Goal: Transaction & Acquisition: Download file/media

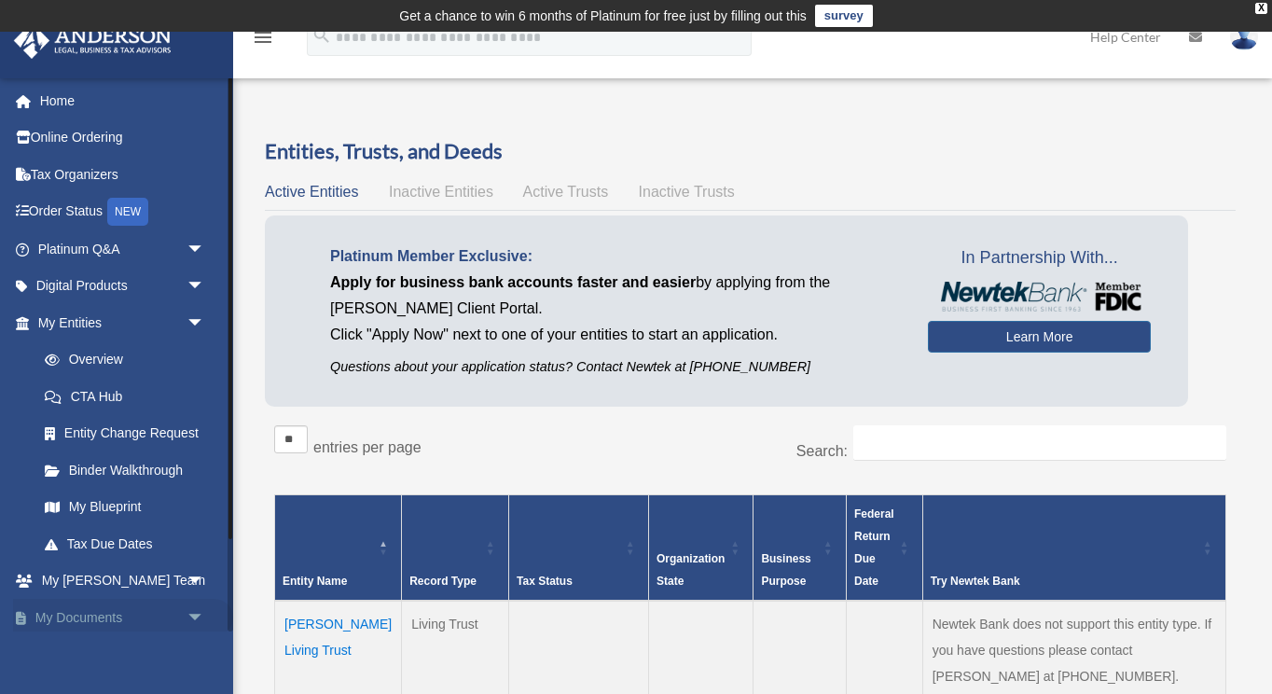
click at [187, 613] on span "arrow_drop_down" at bounding box center [205, 618] width 37 height 38
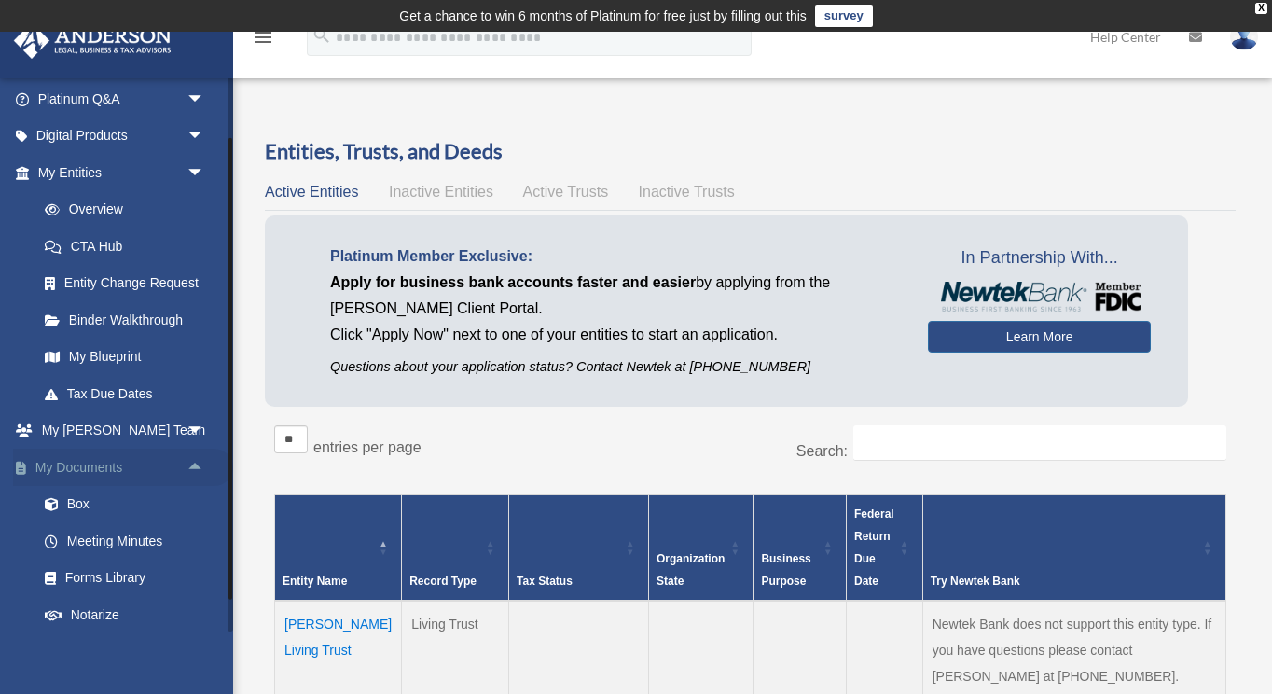
scroll to position [168, 0]
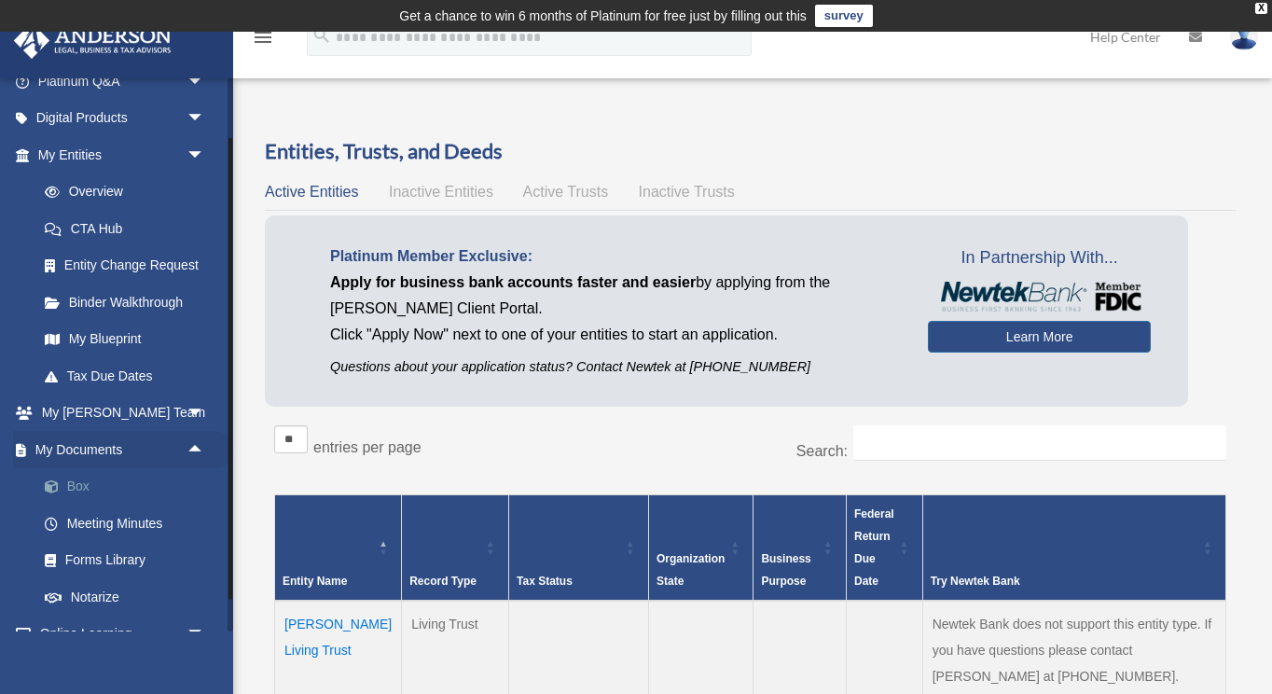
click at [80, 478] on link "Box" at bounding box center [129, 486] width 207 height 37
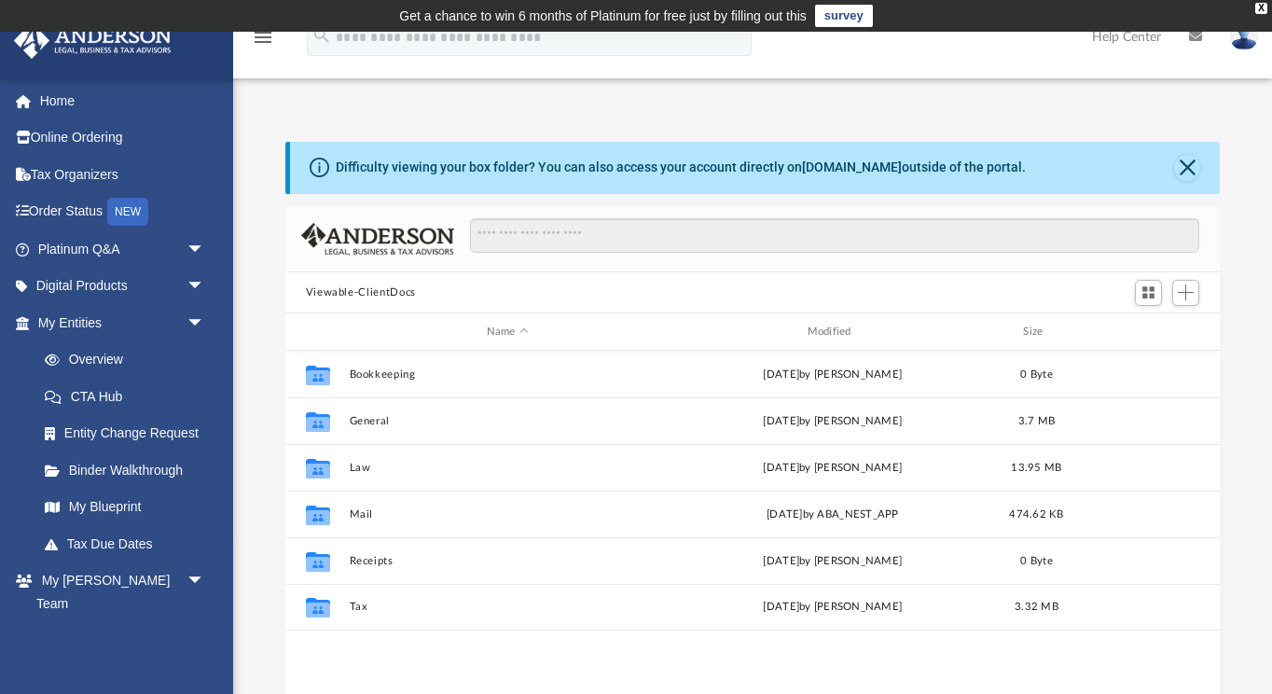
scroll to position [1, 1]
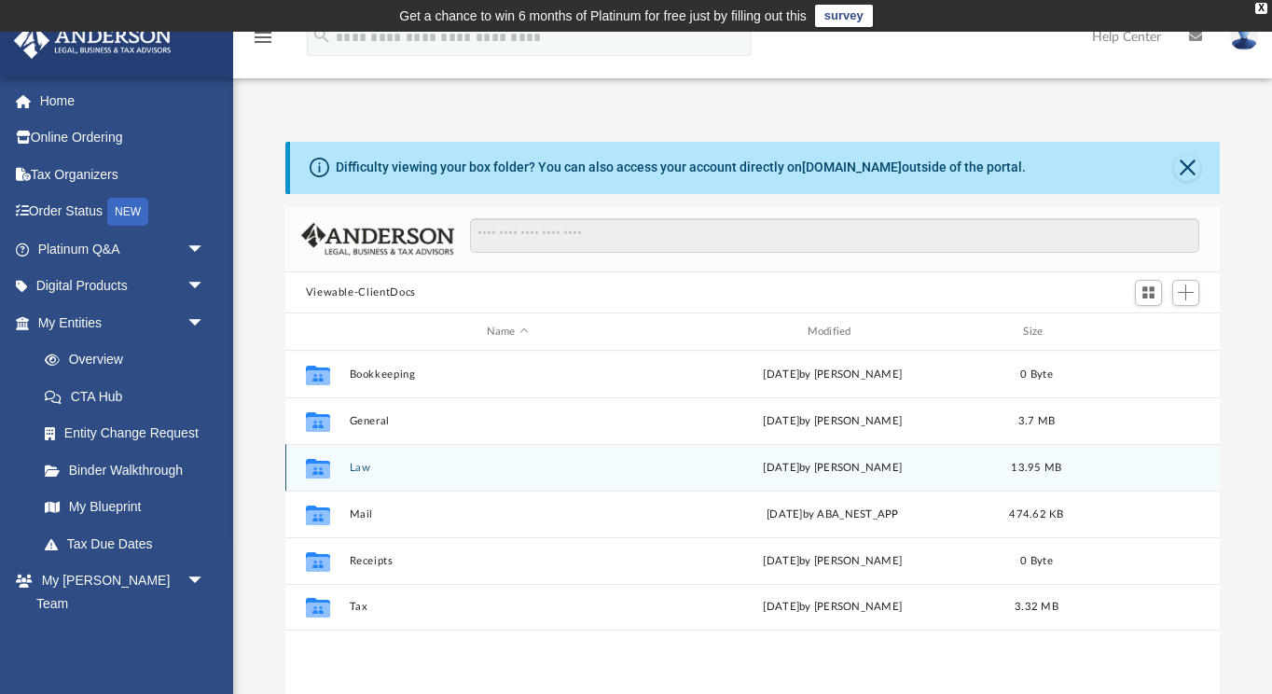
click at [371, 468] on button "Law" at bounding box center [507, 468] width 317 height 12
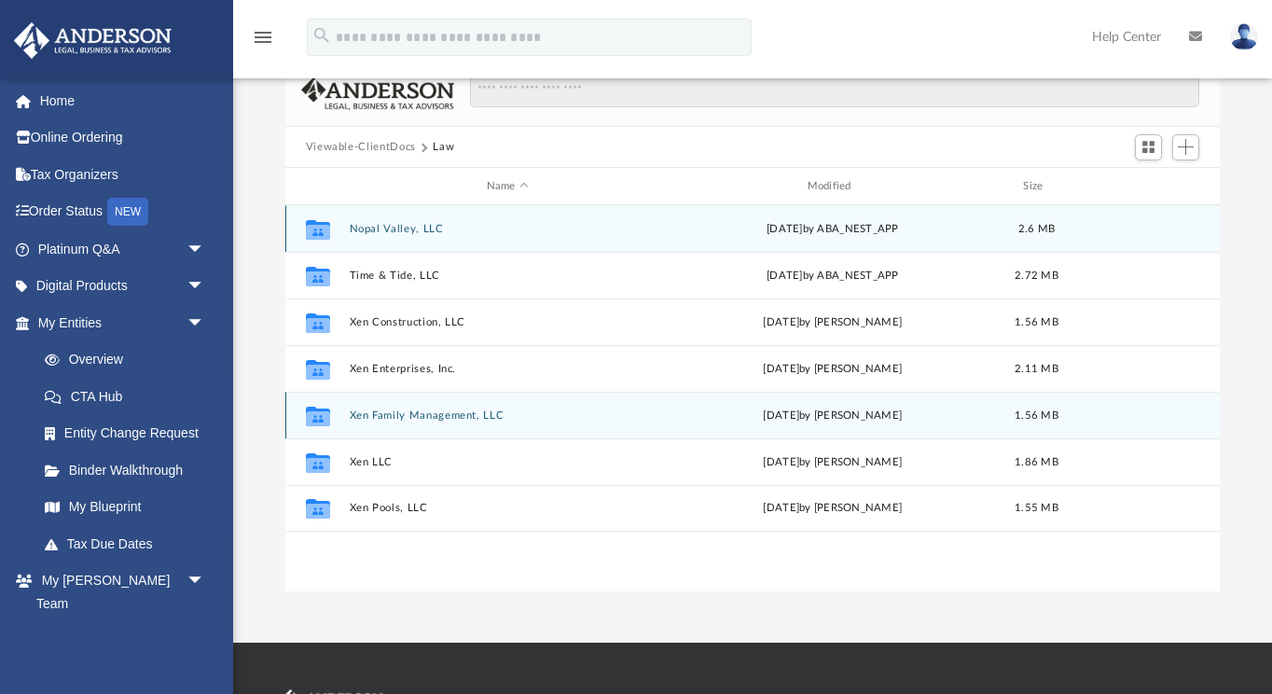
scroll to position [161, 0]
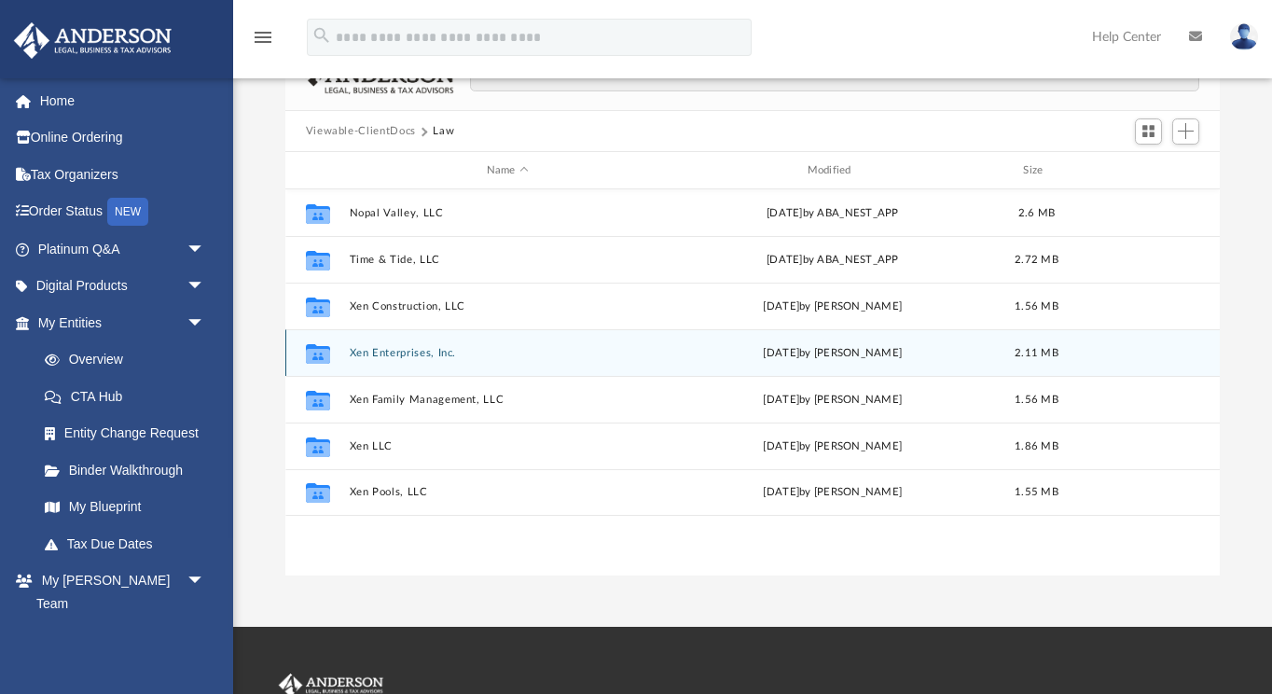
click at [393, 347] on button "Xen Enterprises, Inc." at bounding box center [507, 353] width 317 height 12
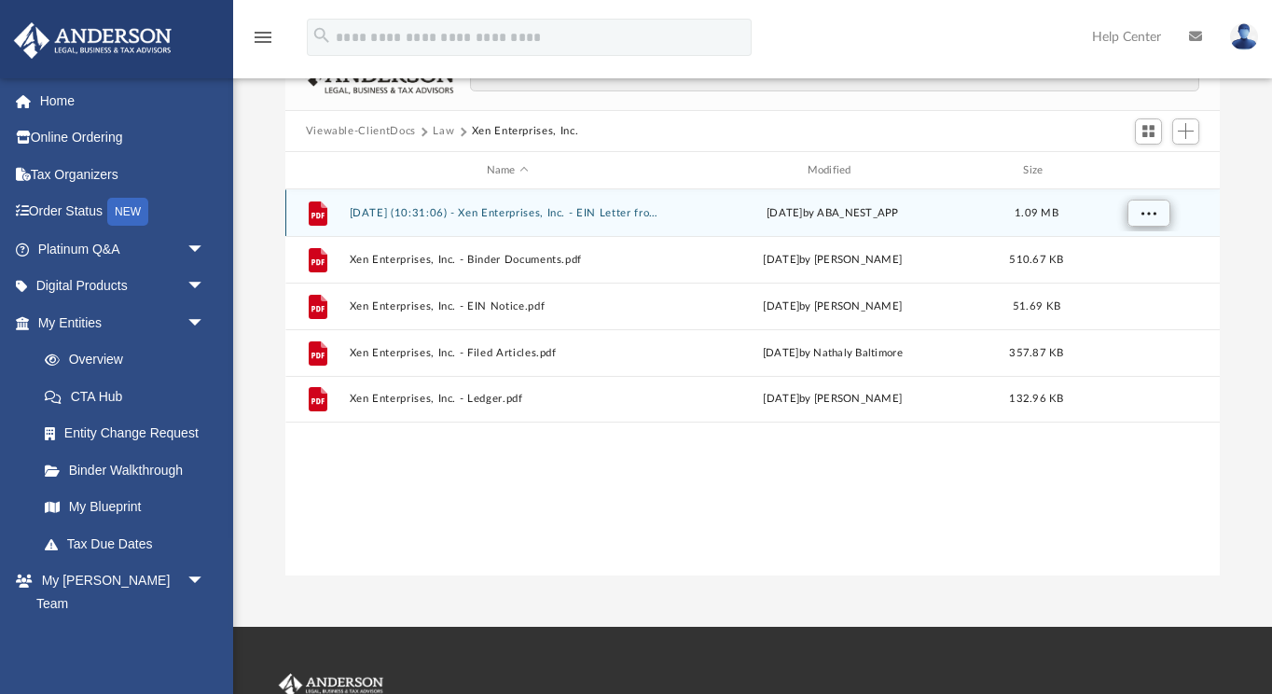
click at [1144, 211] on span "More options" at bounding box center [1148, 212] width 15 height 10
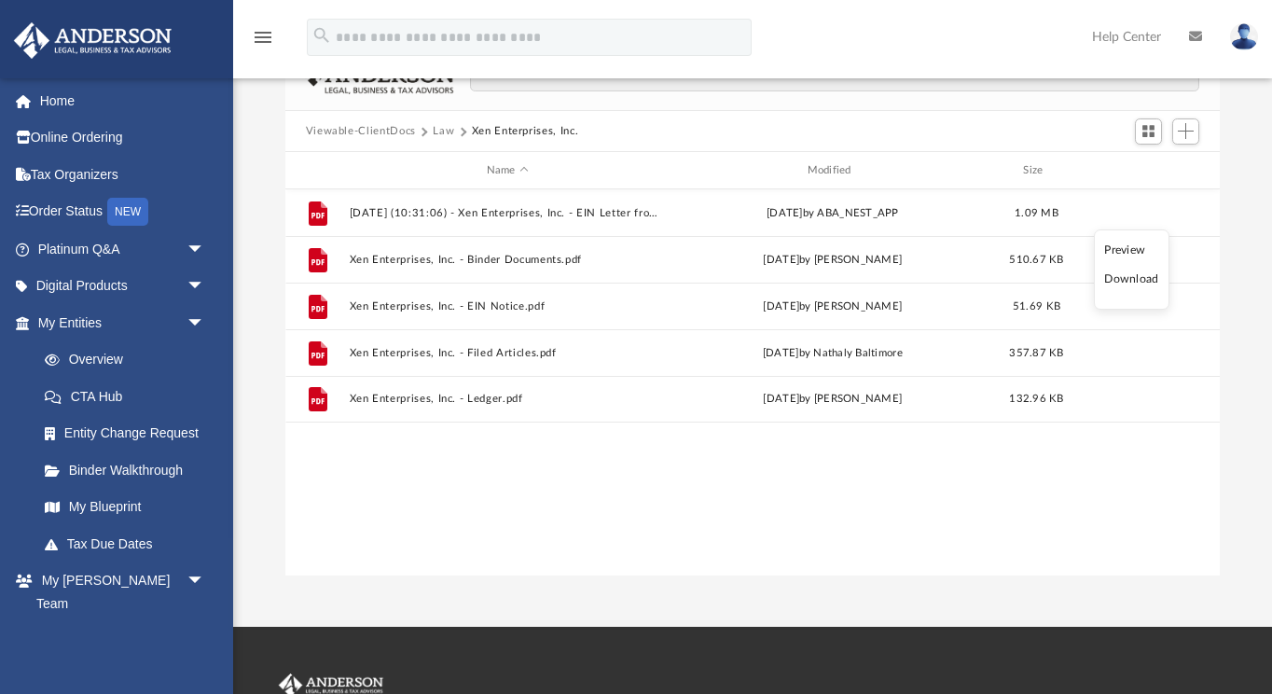
click at [1134, 284] on li "Download" at bounding box center [1131, 280] width 54 height 20
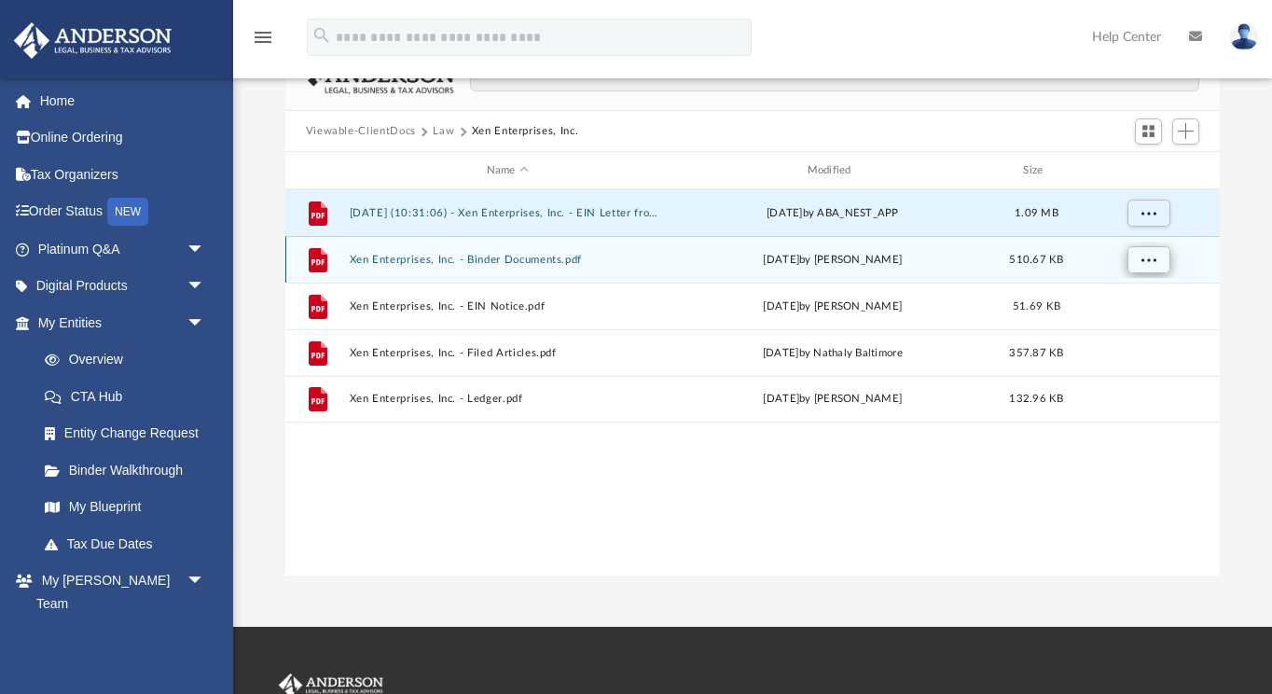
click at [1142, 259] on span "More options" at bounding box center [1148, 259] width 15 height 10
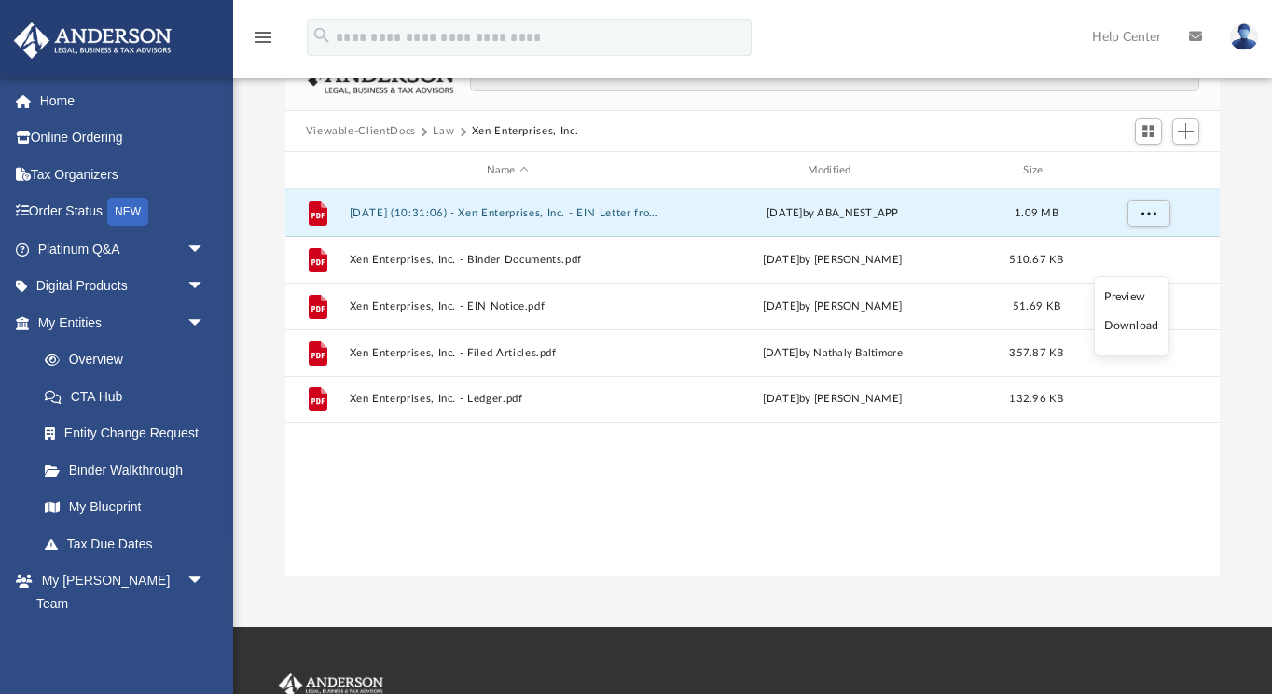
click at [1142, 324] on li "Download" at bounding box center [1131, 326] width 54 height 20
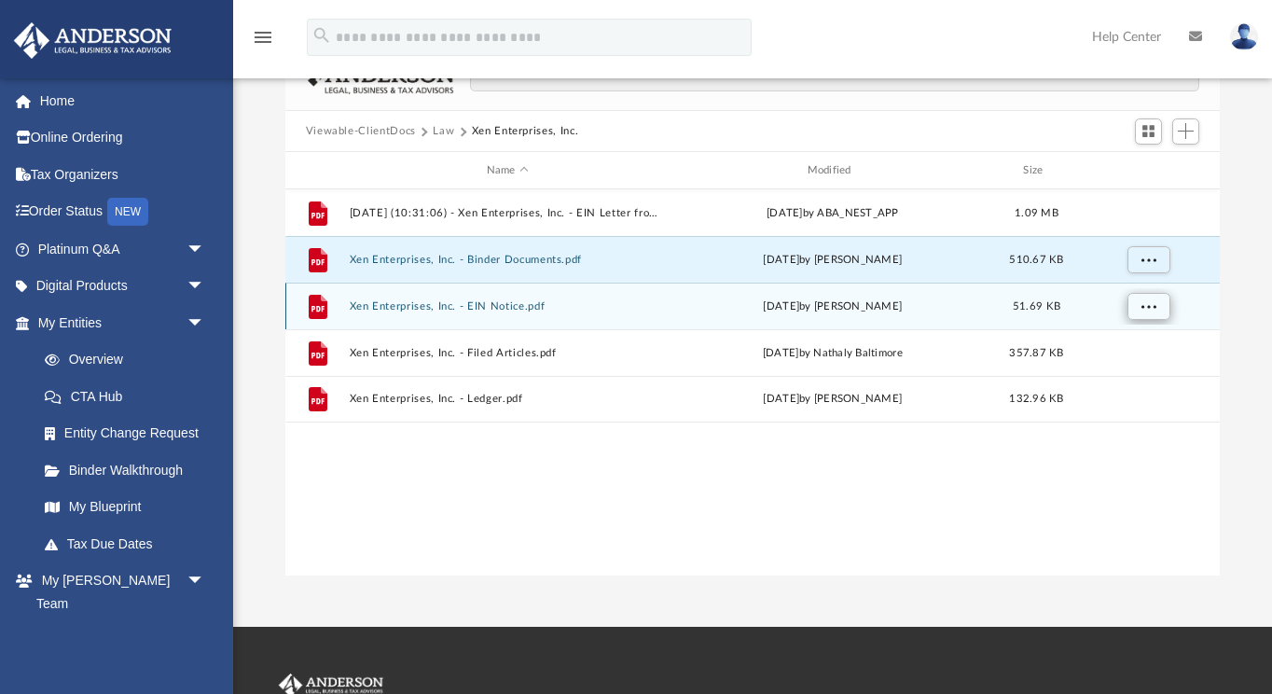
click at [1143, 306] on span "More options" at bounding box center [1148, 305] width 15 height 10
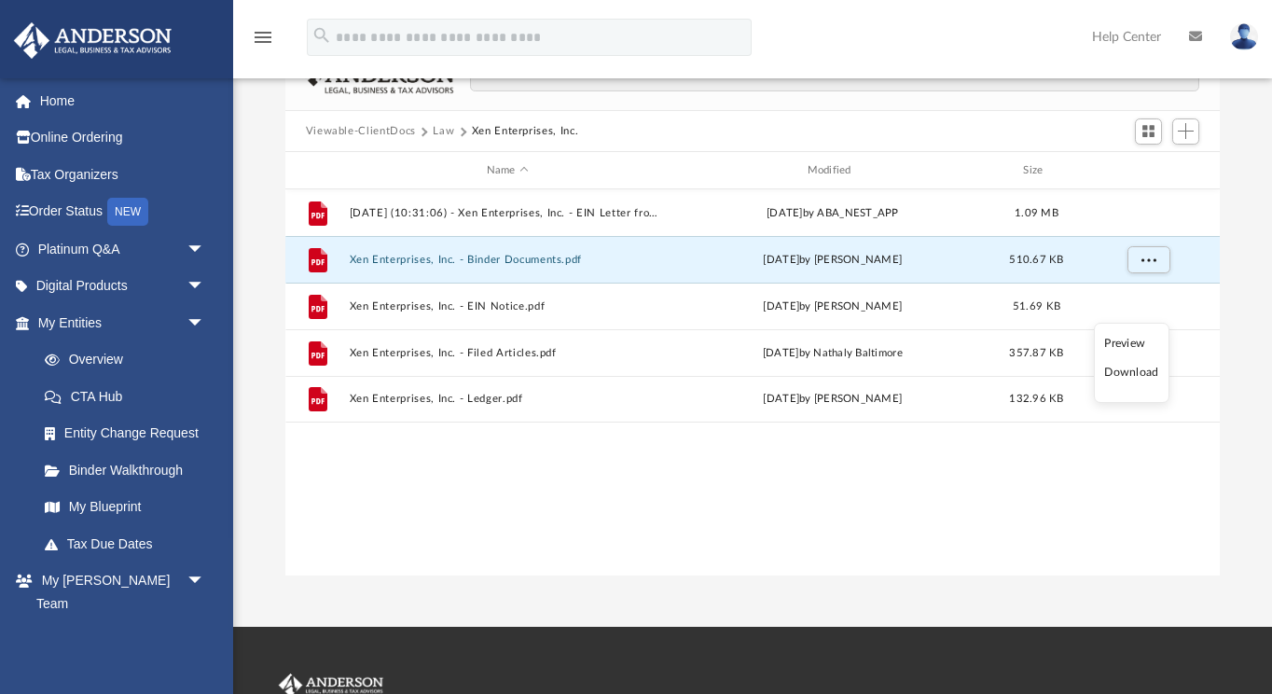
click at [1134, 373] on li "Download" at bounding box center [1131, 373] width 54 height 20
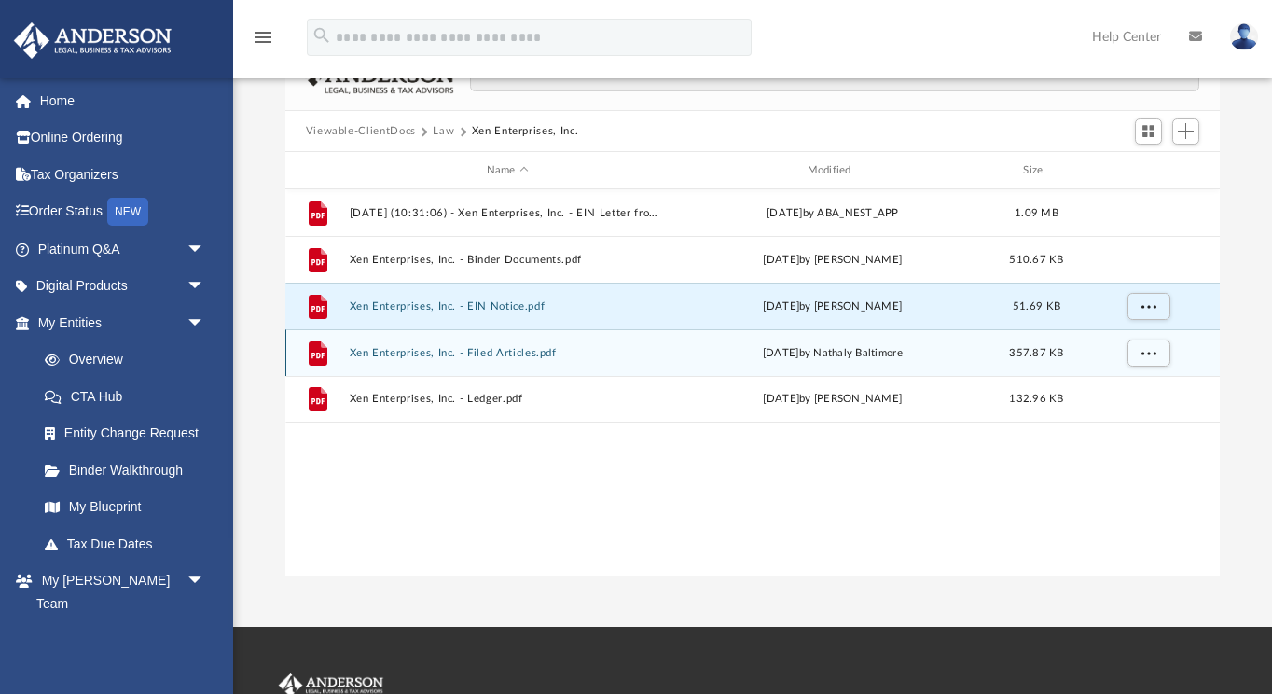
click at [1144, 351] on span "More options" at bounding box center [1148, 352] width 15 height 10
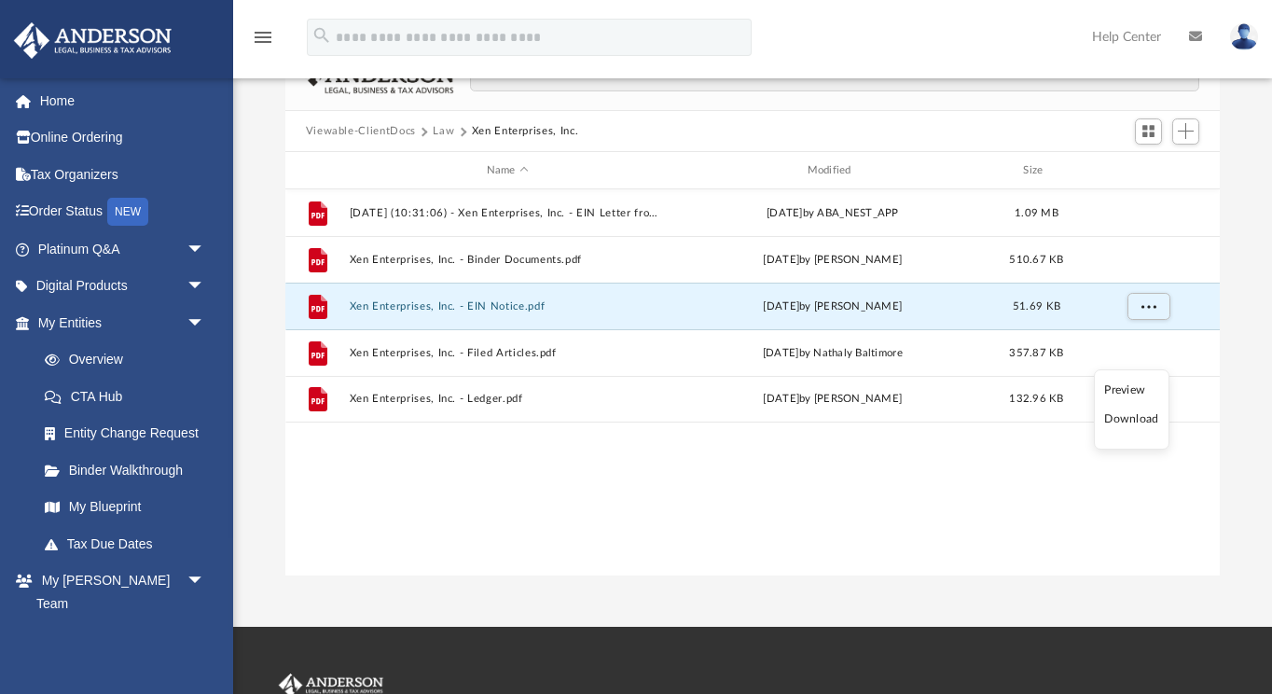
click at [1131, 423] on li "Download" at bounding box center [1131, 419] width 54 height 20
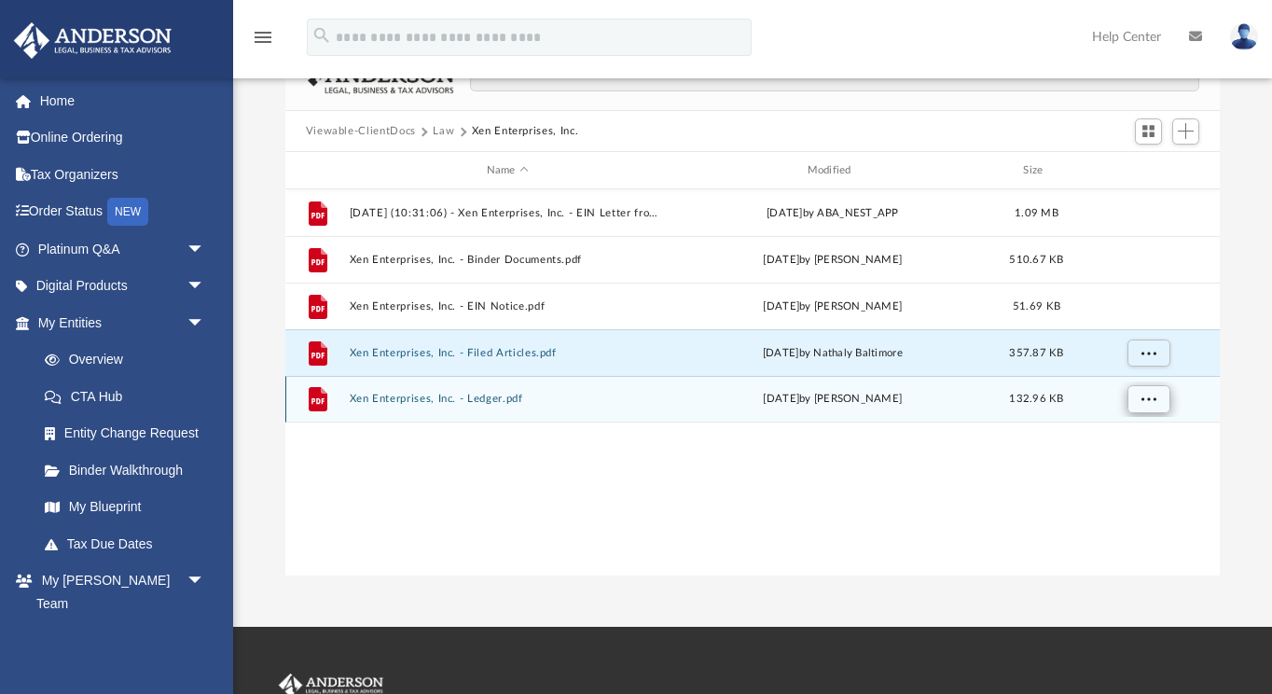
click at [1147, 397] on span "More options" at bounding box center [1148, 399] width 15 height 10
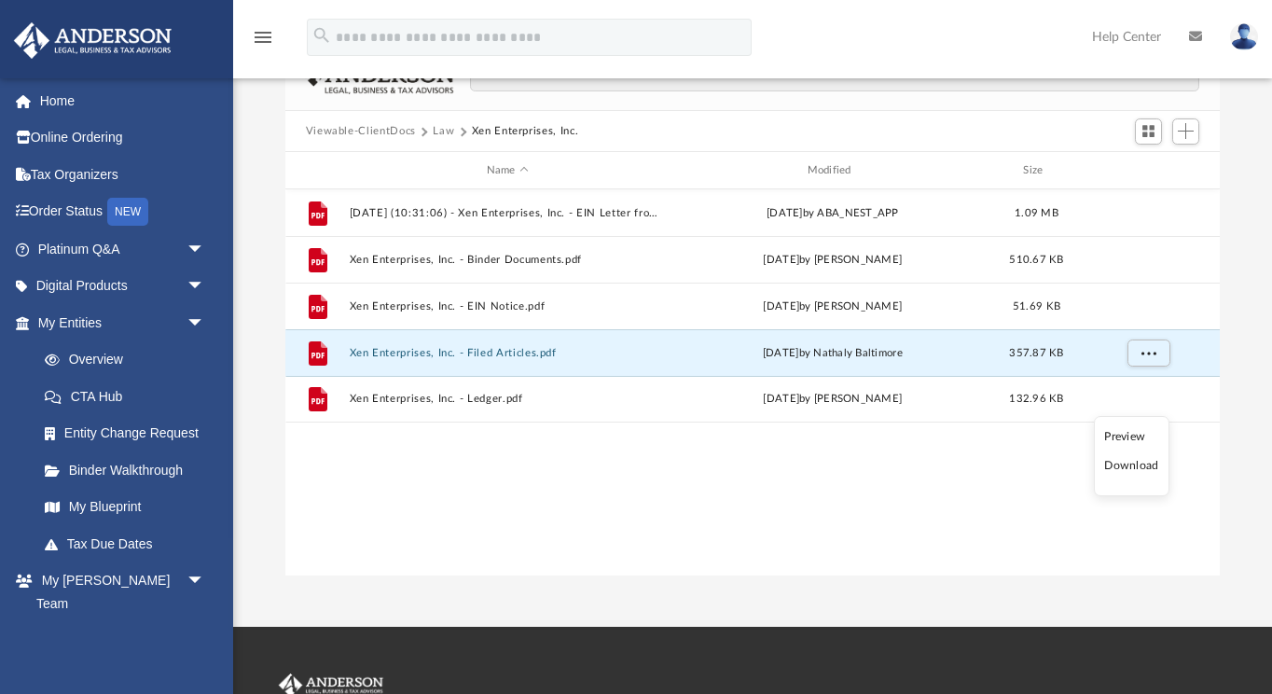
click at [1144, 465] on li "Download" at bounding box center [1131, 466] width 54 height 20
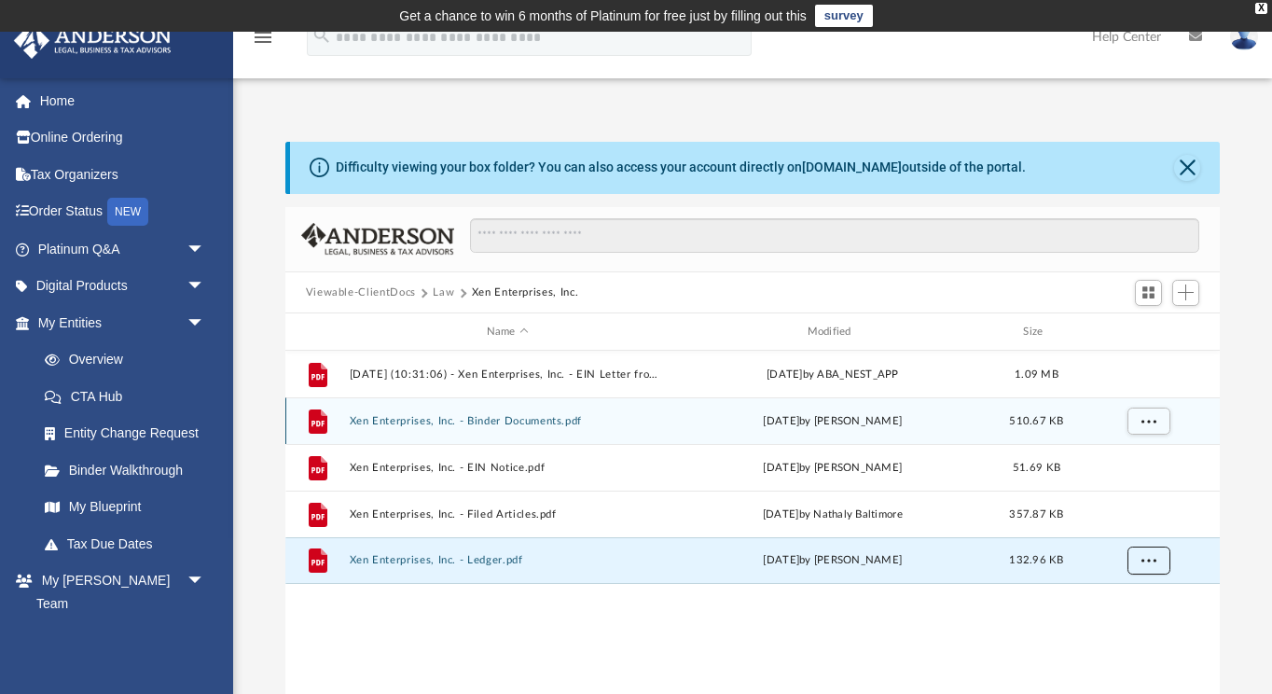
scroll to position [0, 0]
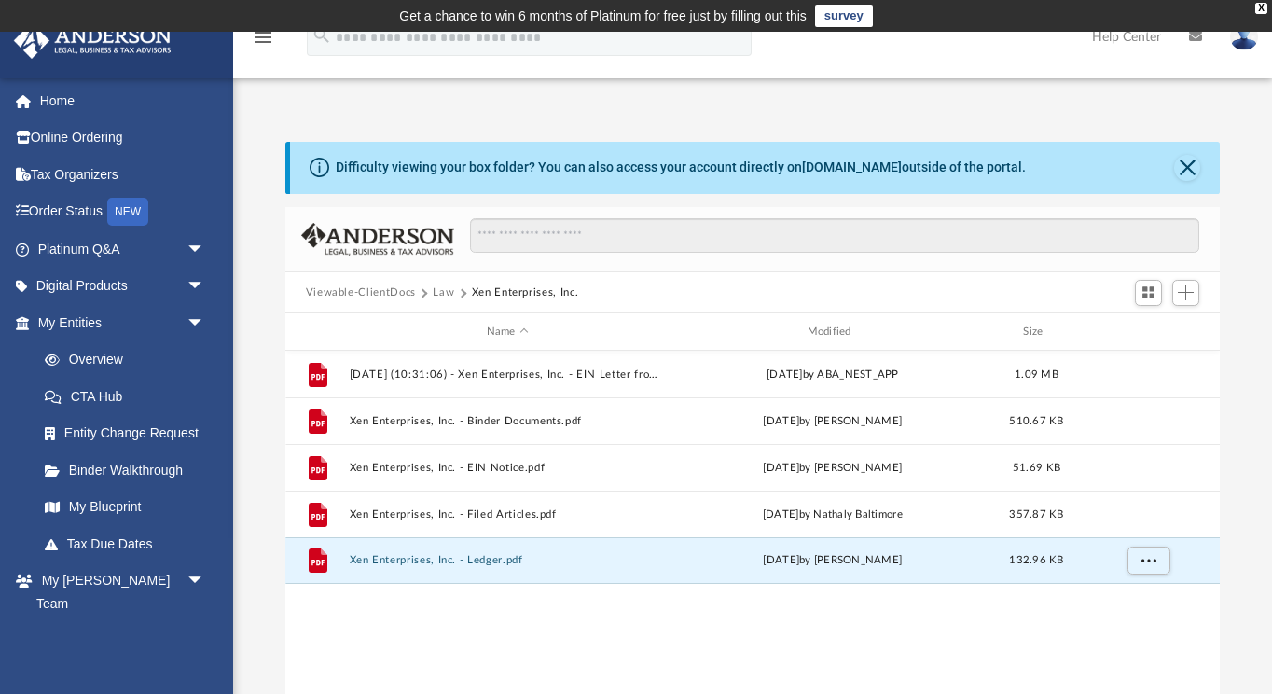
click at [443, 294] on button "Law" at bounding box center [443, 292] width 21 height 17
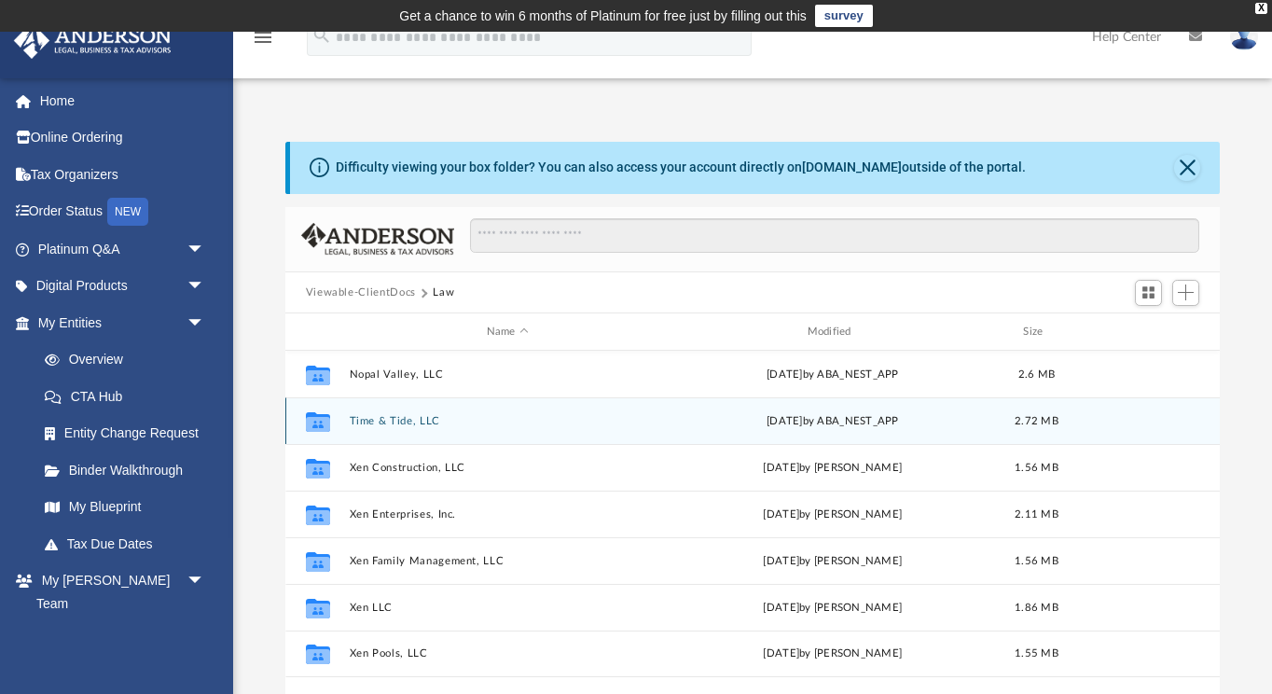
click at [373, 420] on button "Time & Tide, LLC" at bounding box center [507, 421] width 317 height 12
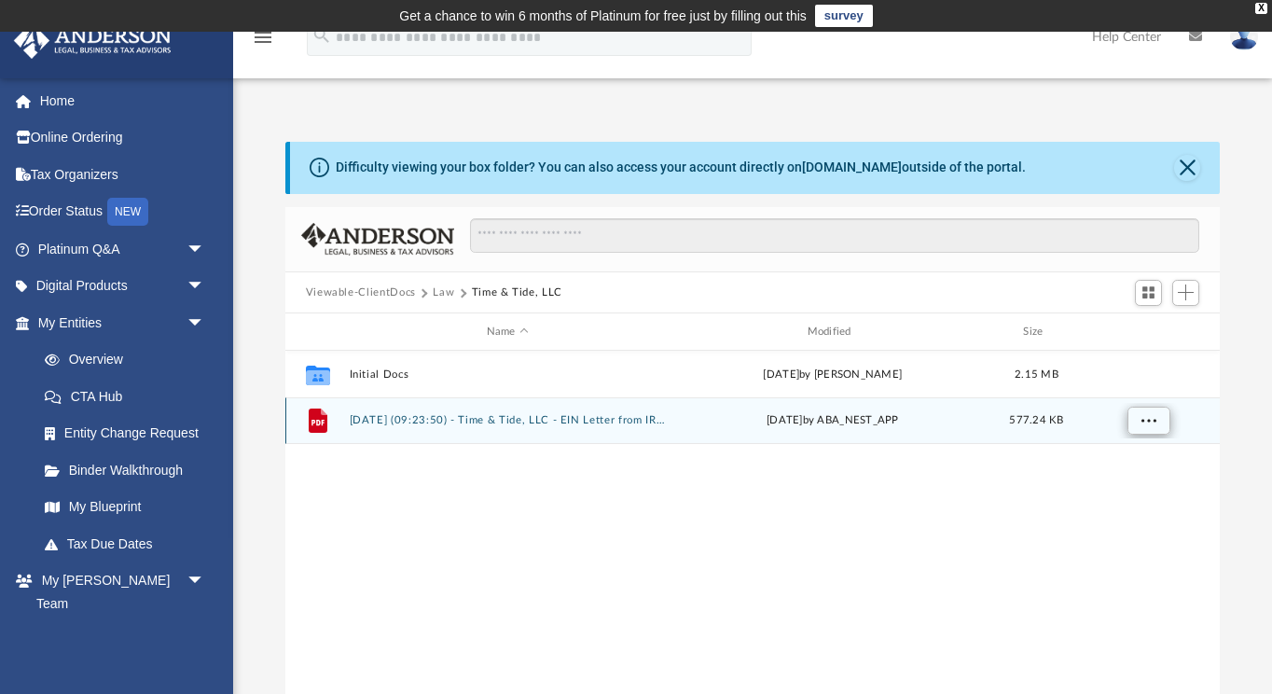
click at [1156, 429] on button "More options" at bounding box center [1148, 421] width 43 height 28
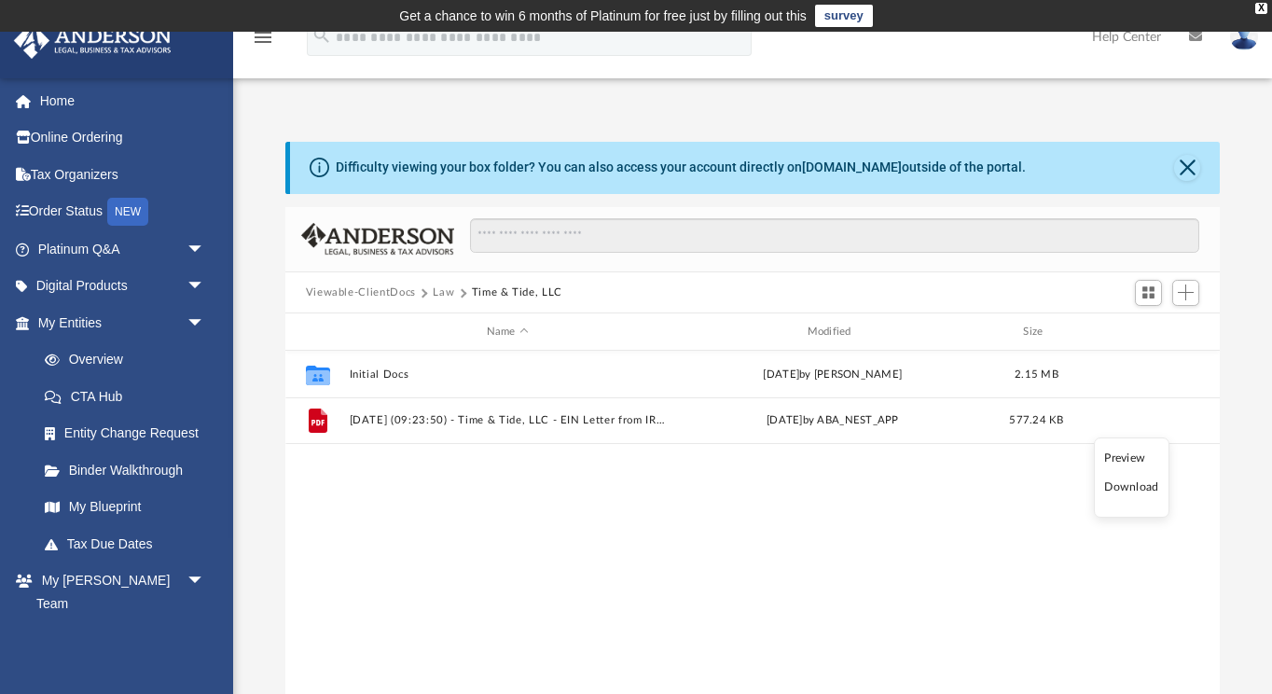
click at [1131, 488] on li "Download" at bounding box center [1131, 488] width 54 height 20
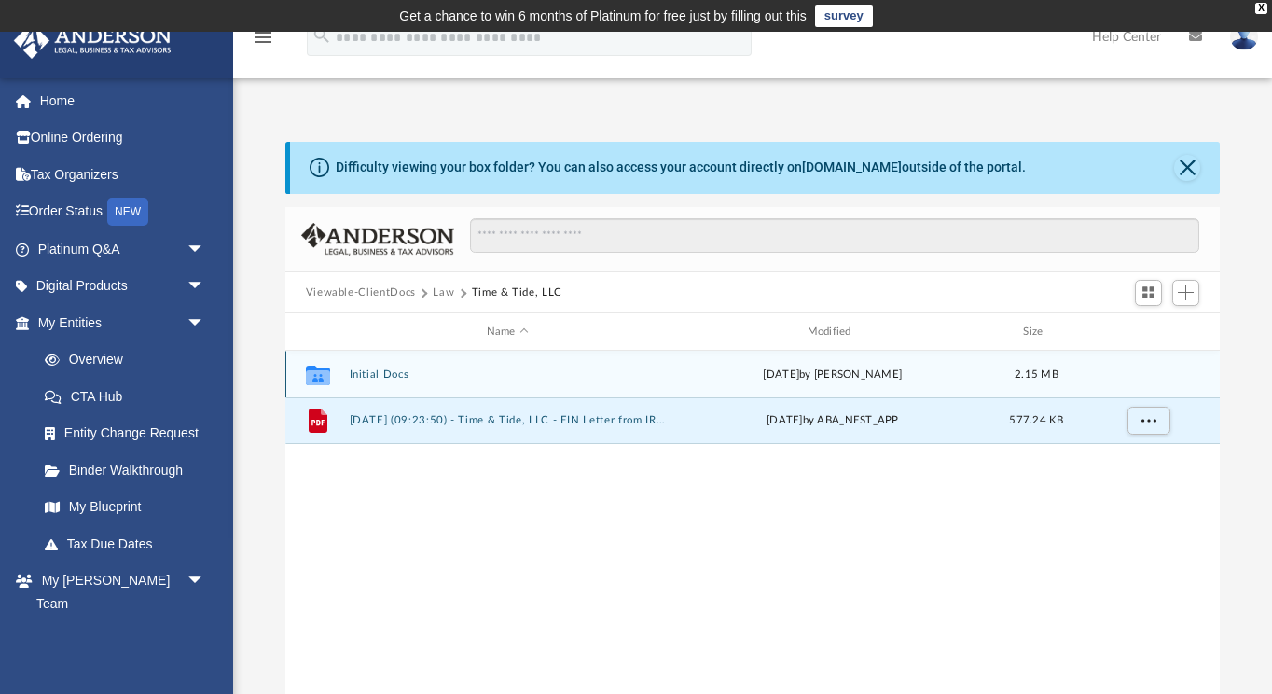
click at [369, 371] on button "Initial Docs" at bounding box center [507, 374] width 317 height 12
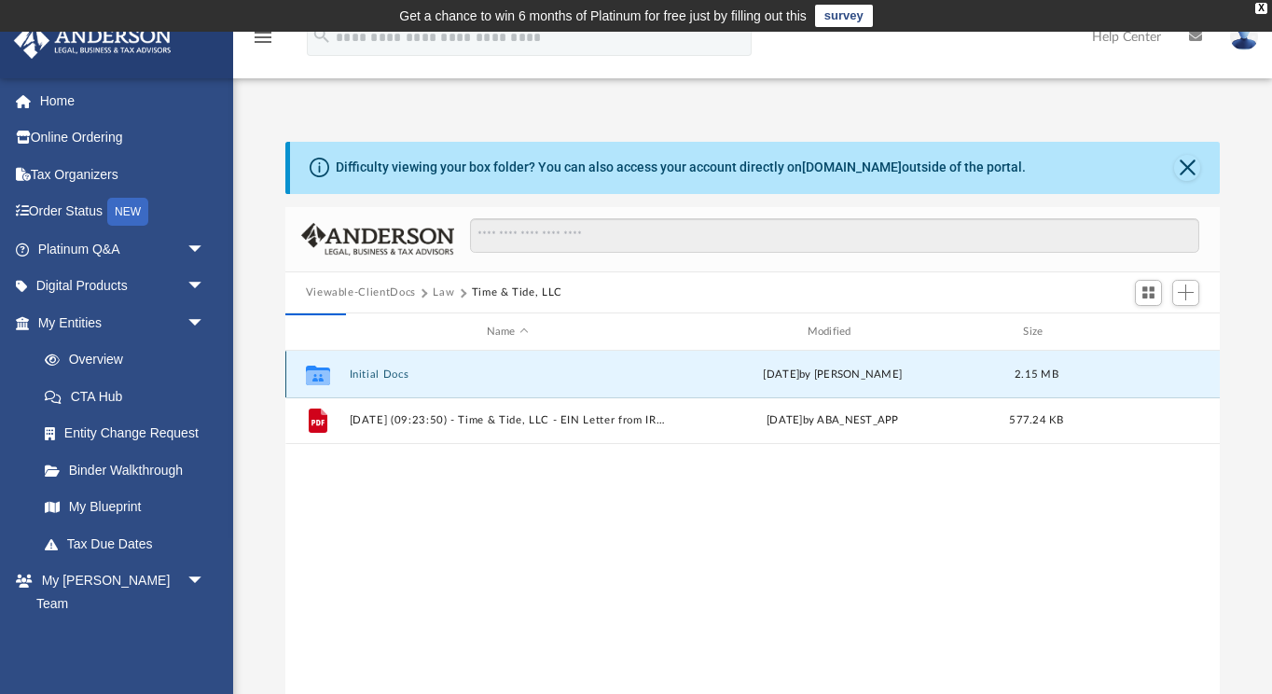
click at [369, 371] on button "Initial Docs" at bounding box center [507, 374] width 317 height 12
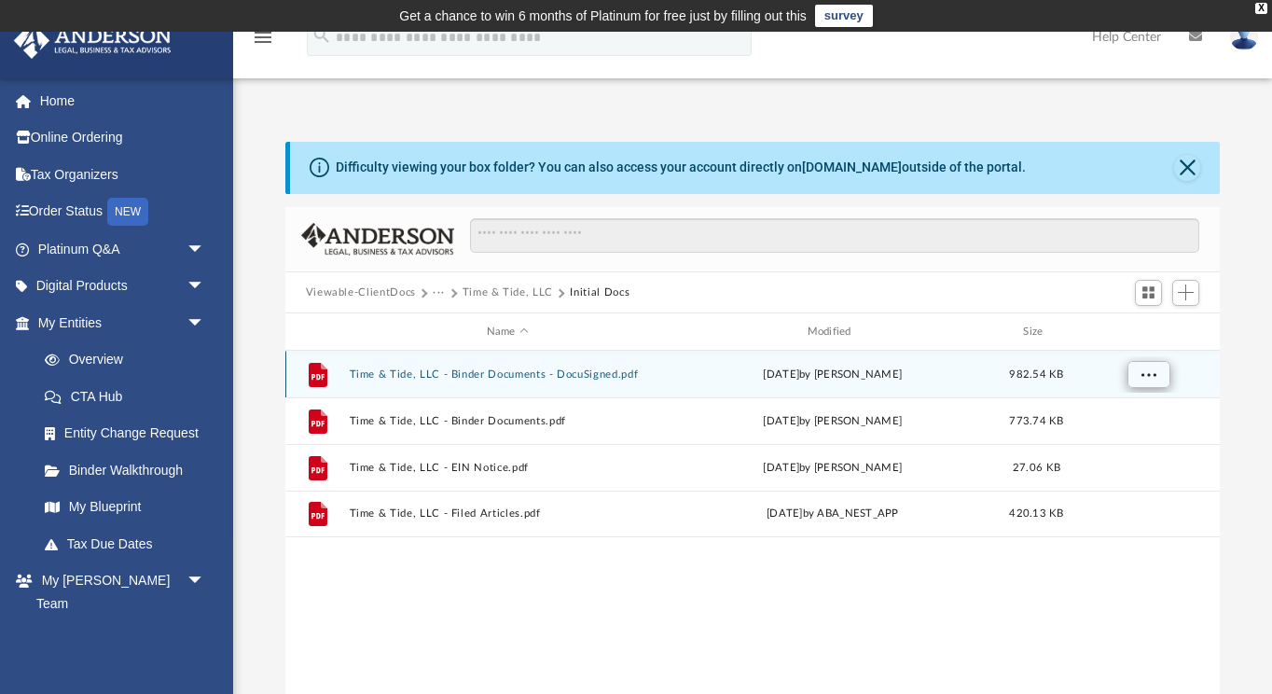
click at [1161, 379] on button "More options" at bounding box center [1148, 375] width 43 height 28
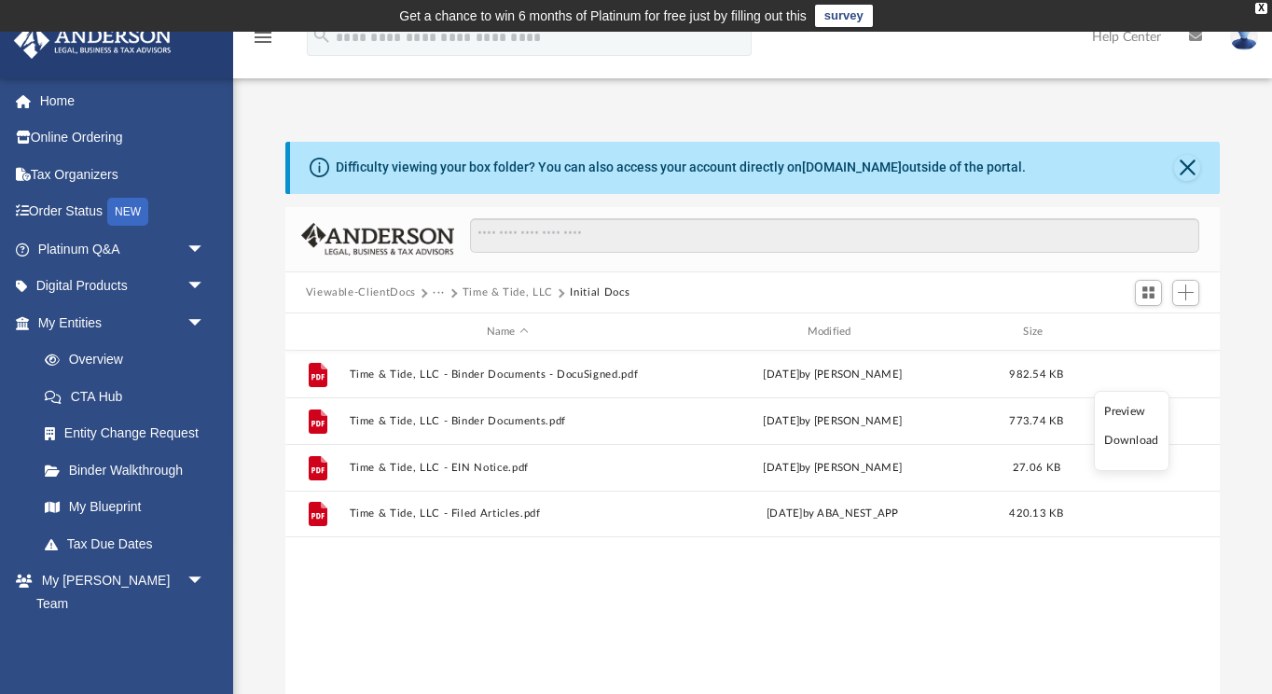
click at [1132, 438] on li "Download" at bounding box center [1131, 441] width 54 height 20
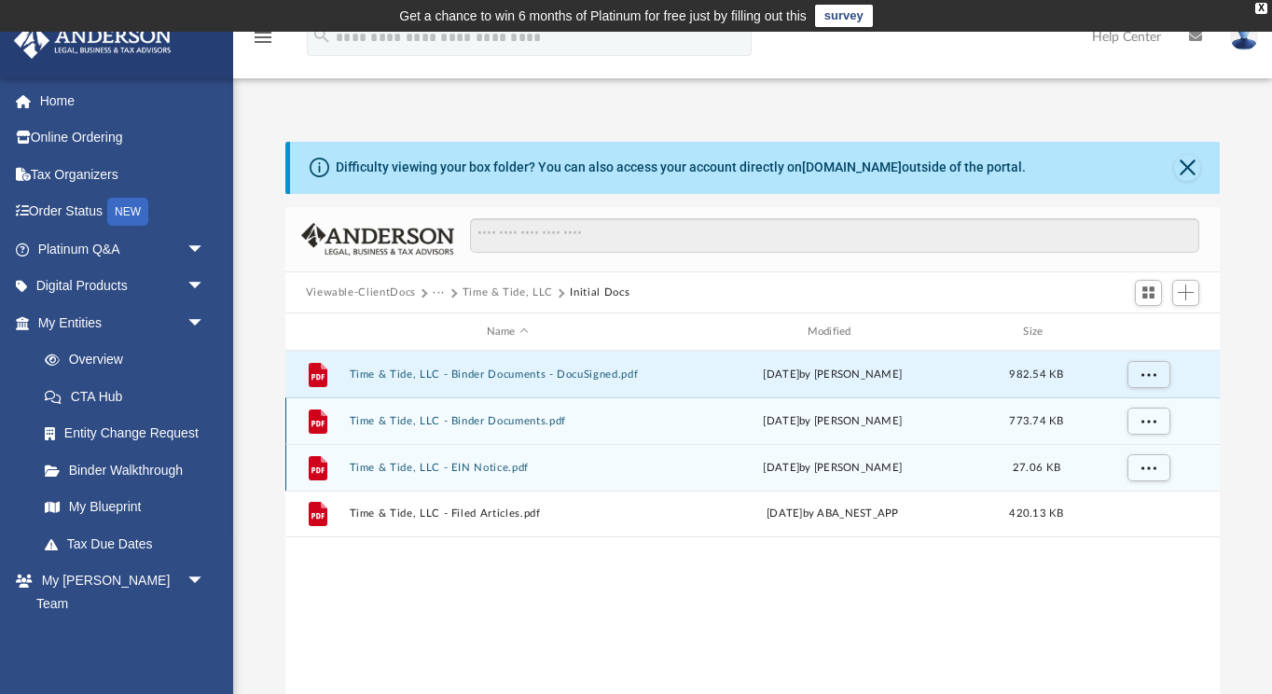
click at [1144, 429] on button "More options" at bounding box center [1148, 422] width 43 height 28
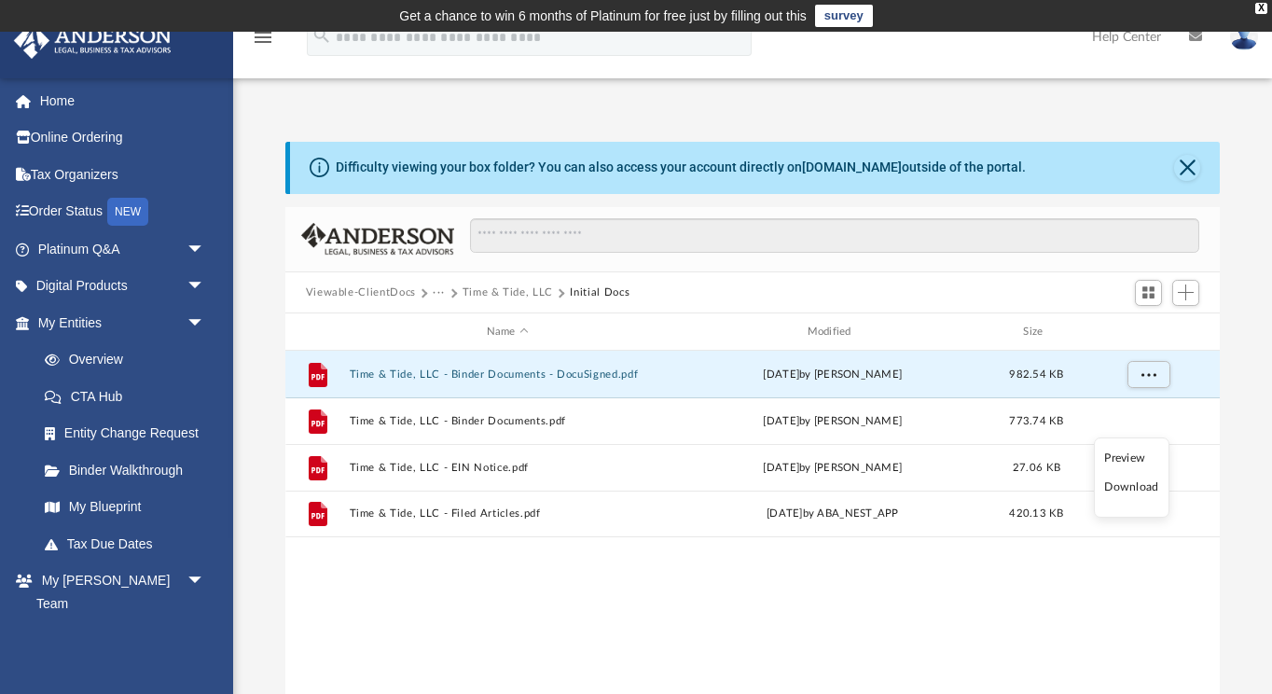
click at [1143, 487] on li "Download" at bounding box center [1131, 488] width 54 height 20
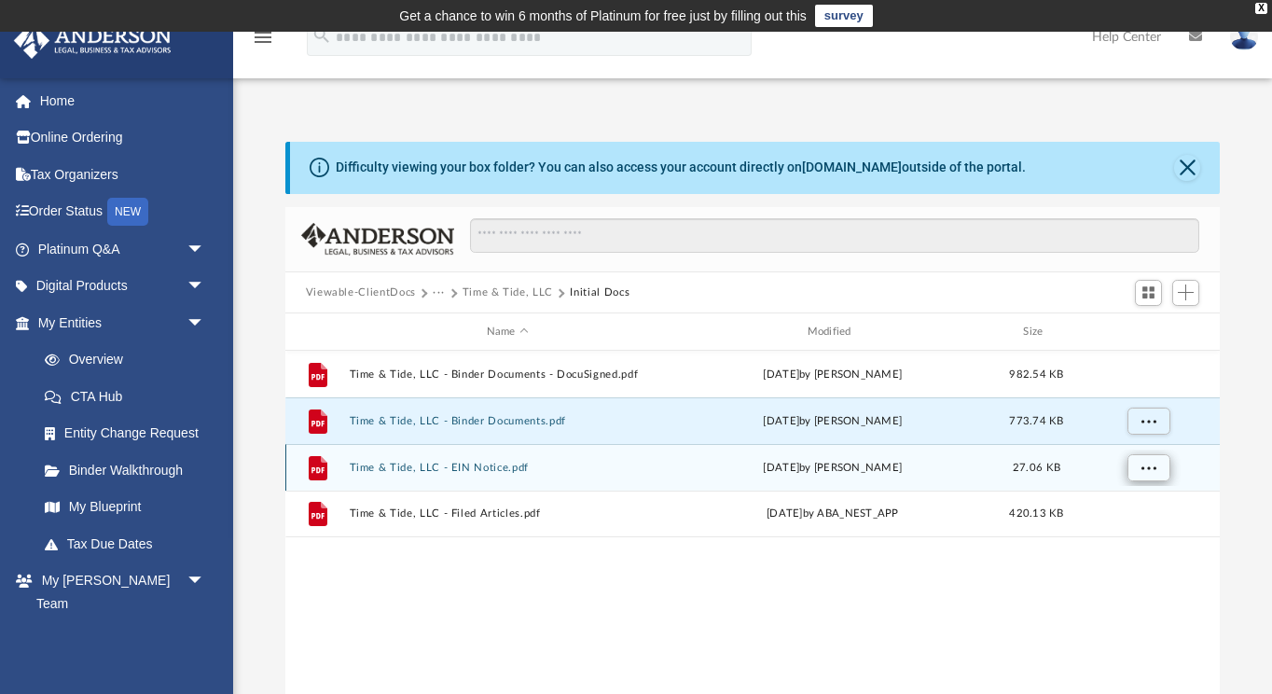
click at [1151, 468] on span "More options" at bounding box center [1148, 467] width 15 height 10
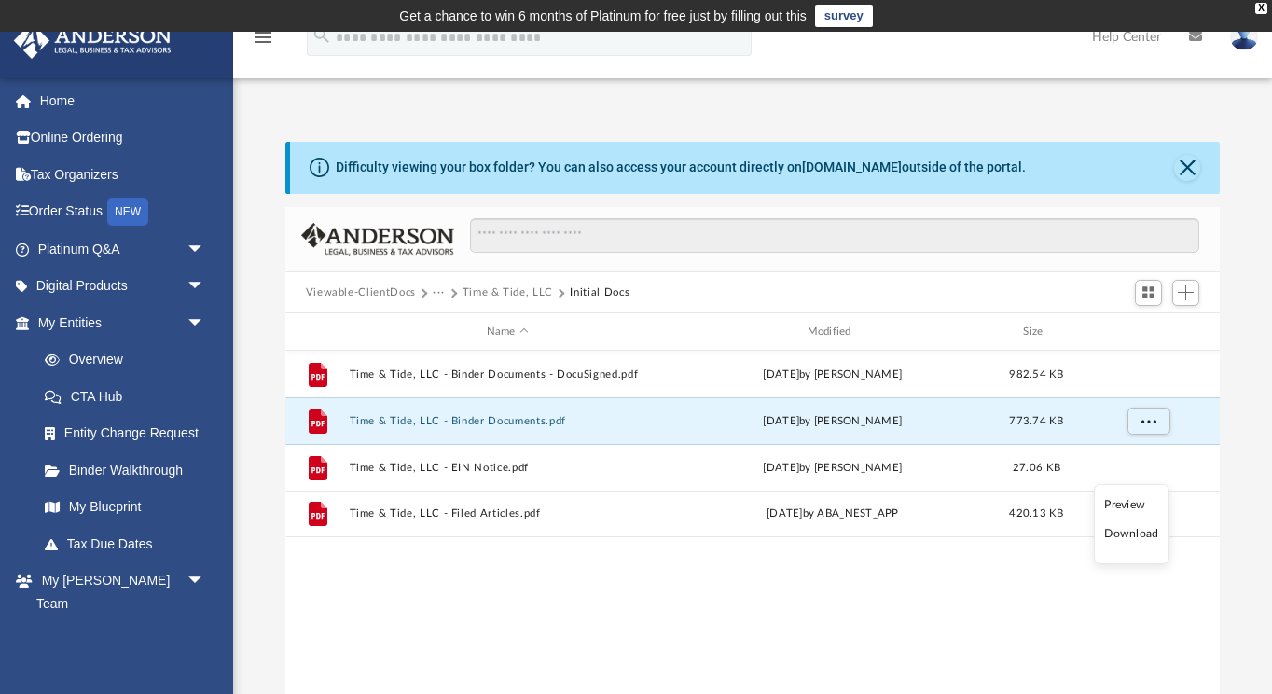
click at [1131, 537] on li "Download" at bounding box center [1131, 534] width 54 height 20
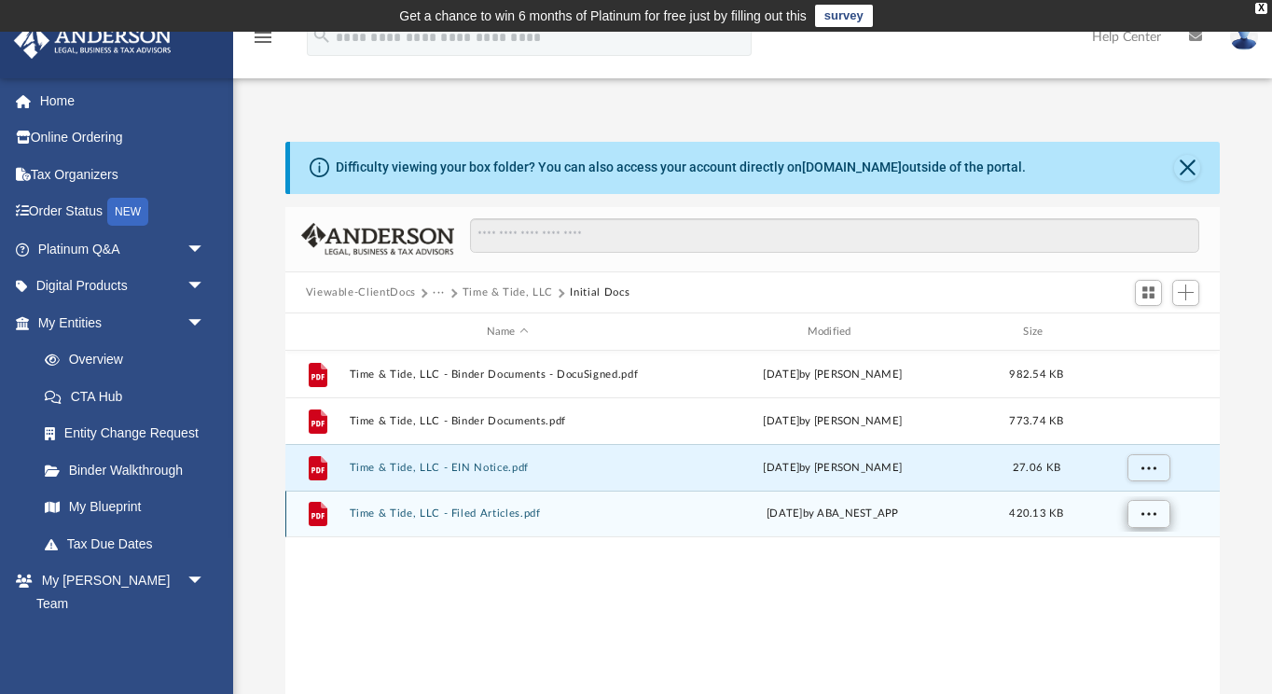
click at [1144, 513] on span "More options" at bounding box center [1148, 513] width 15 height 10
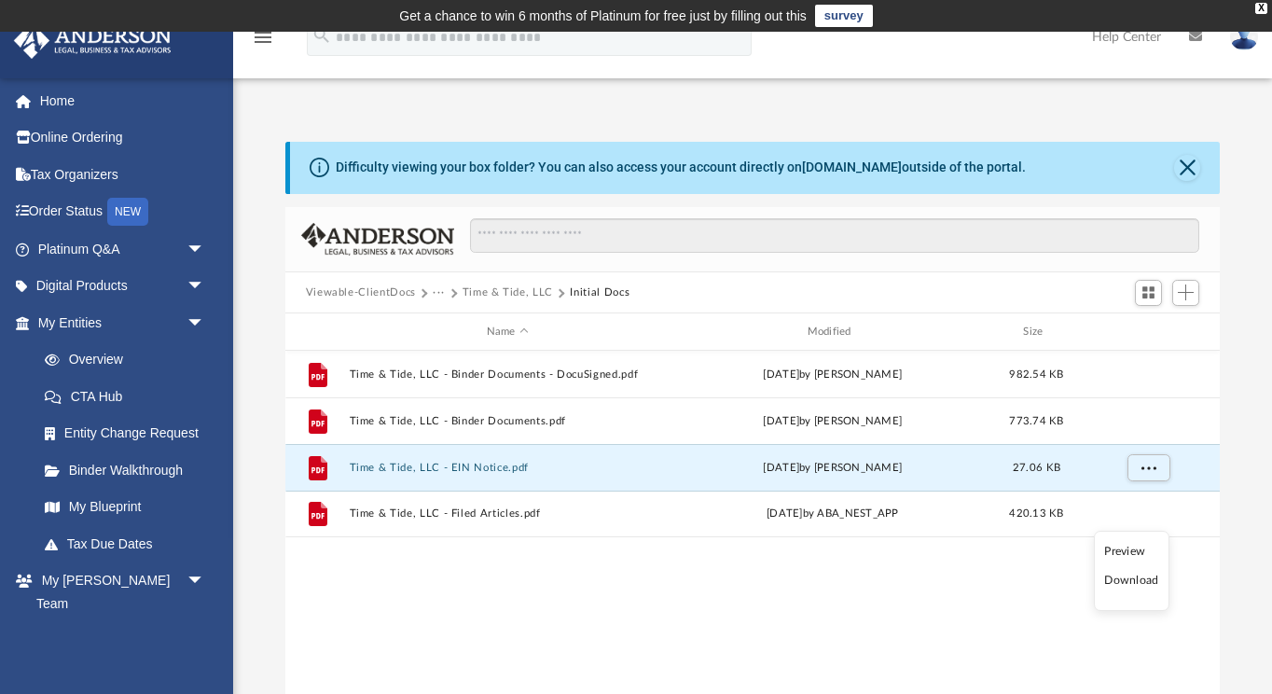
click at [1145, 584] on li "Download" at bounding box center [1131, 581] width 54 height 20
